Goal: Navigation & Orientation: Find specific page/section

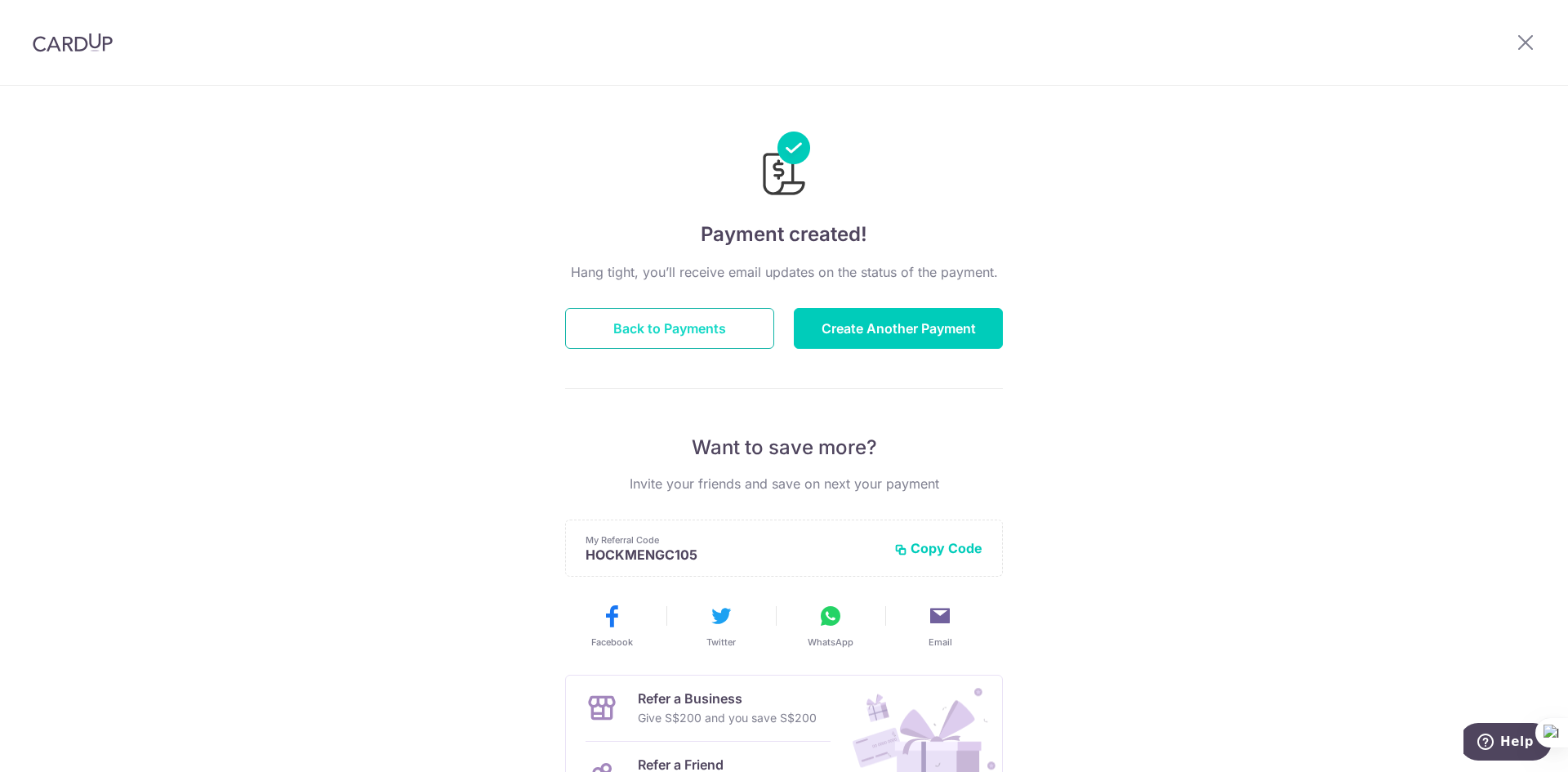
click at [736, 341] on button "Back to Payments" at bounding box center [670, 328] width 209 height 40
